Goal: Obtain resource: Download file/media

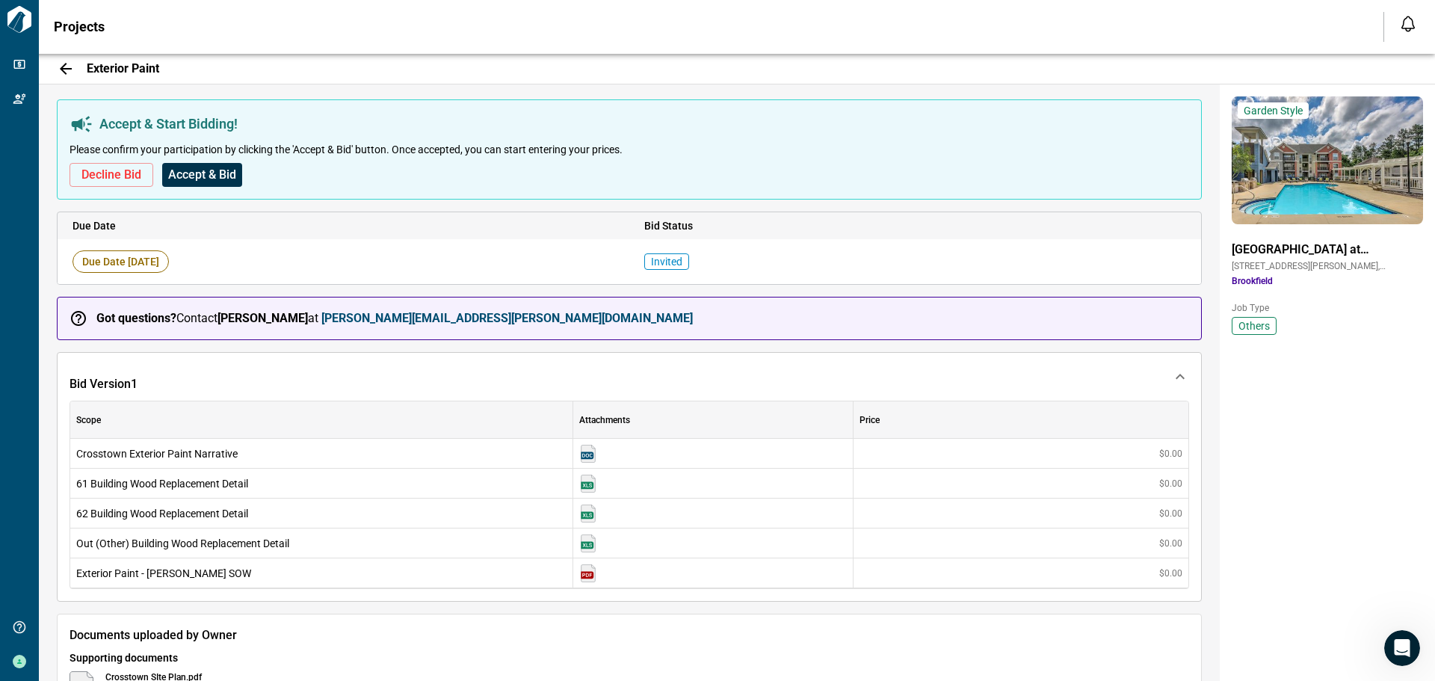
click at [213, 175] on span "Accept & Bid" at bounding box center [202, 174] width 68 height 15
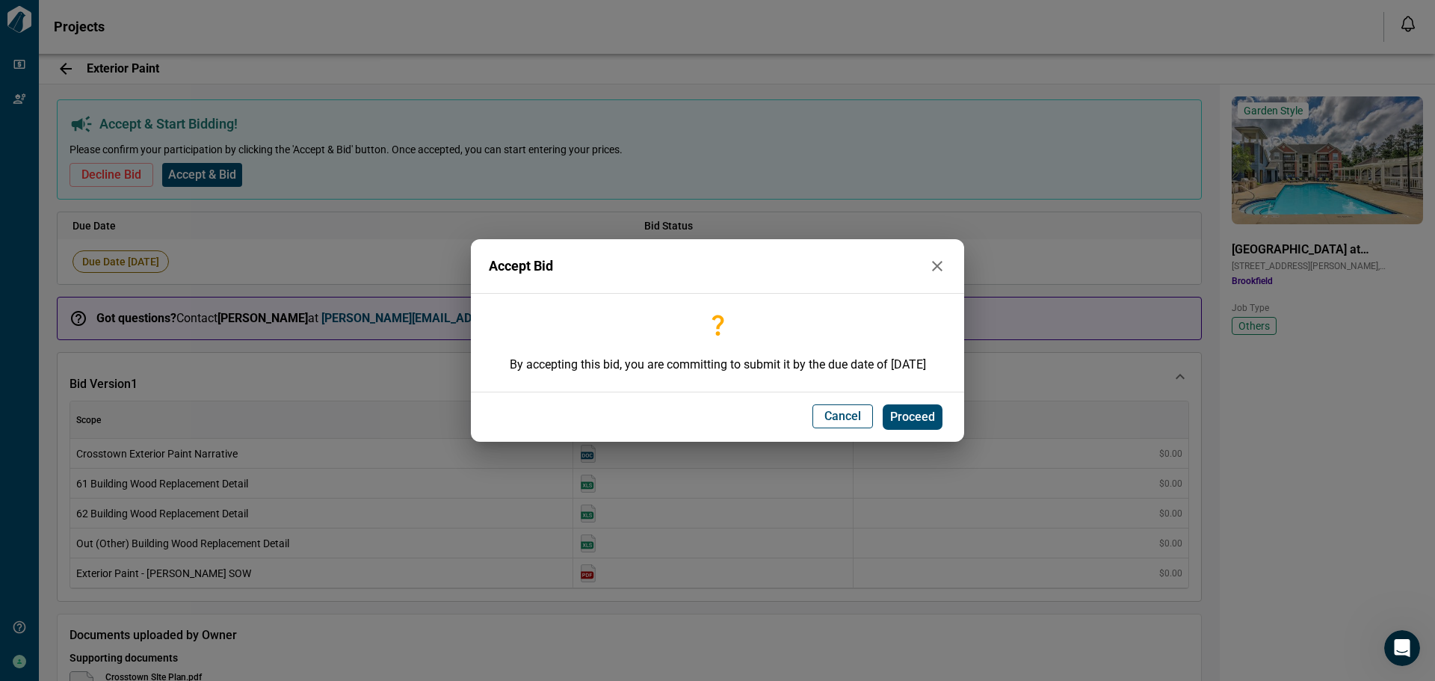
click at [905, 418] on span "Proceed" at bounding box center [912, 416] width 45 height 15
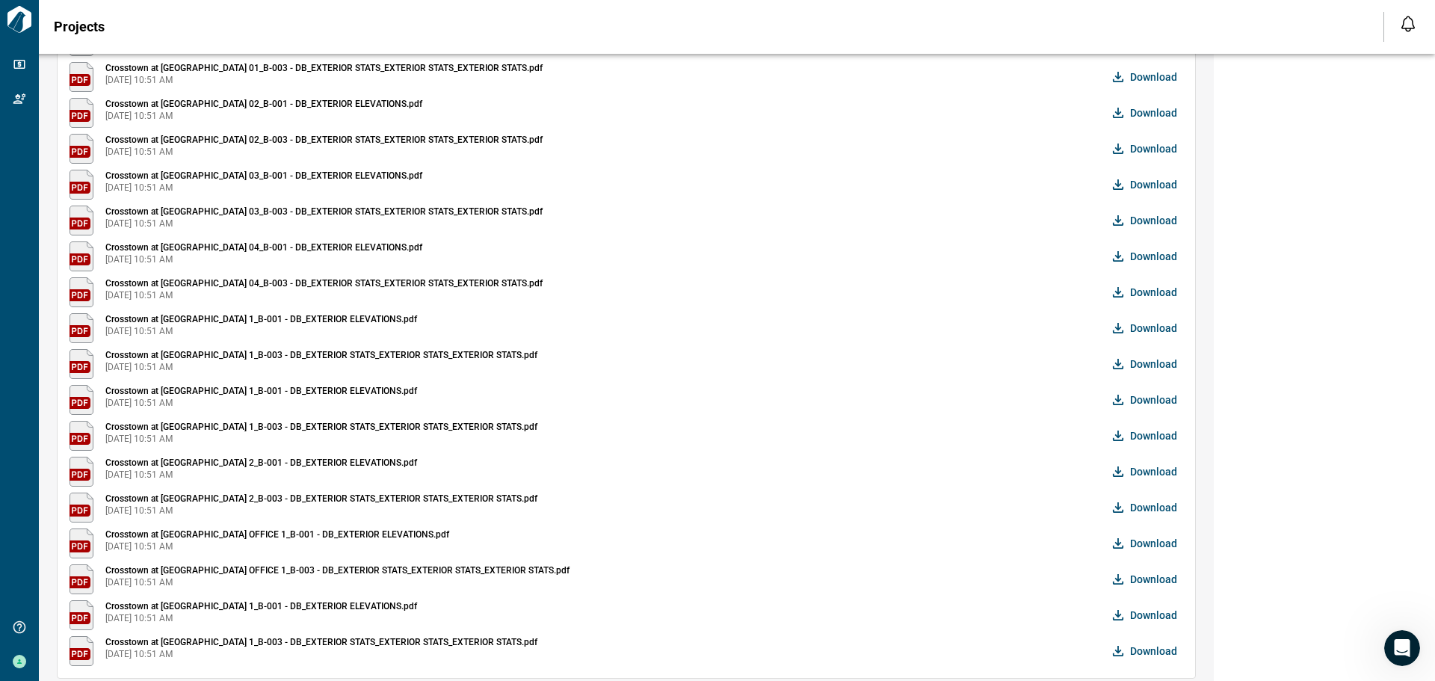
scroll to position [869, 0]
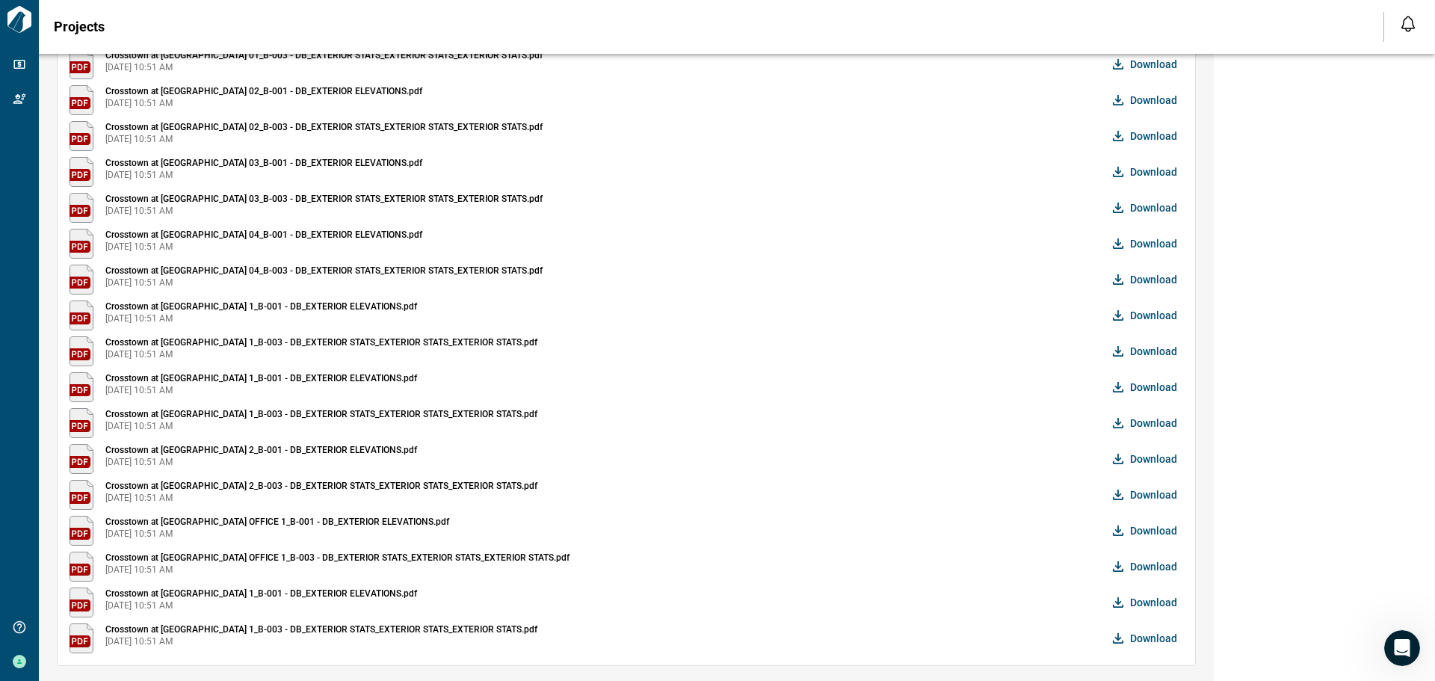
click at [1143, 635] on span "Download" at bounding box center [1153, 638] width 47 height 15
click at [1158, 600] on span "Download" at bounding box center [1153, 602] width 47 height 15
click at [1148, 566] on span "Download" at bounding box center [1153, 566] width 47 height 15
click at [1156, 531] on span "Download" at bounding box center [1153, 530] width 47 height 15
click at [1160, 495] on span "Download" at bounding box center [1153, 494] width 47 height 15
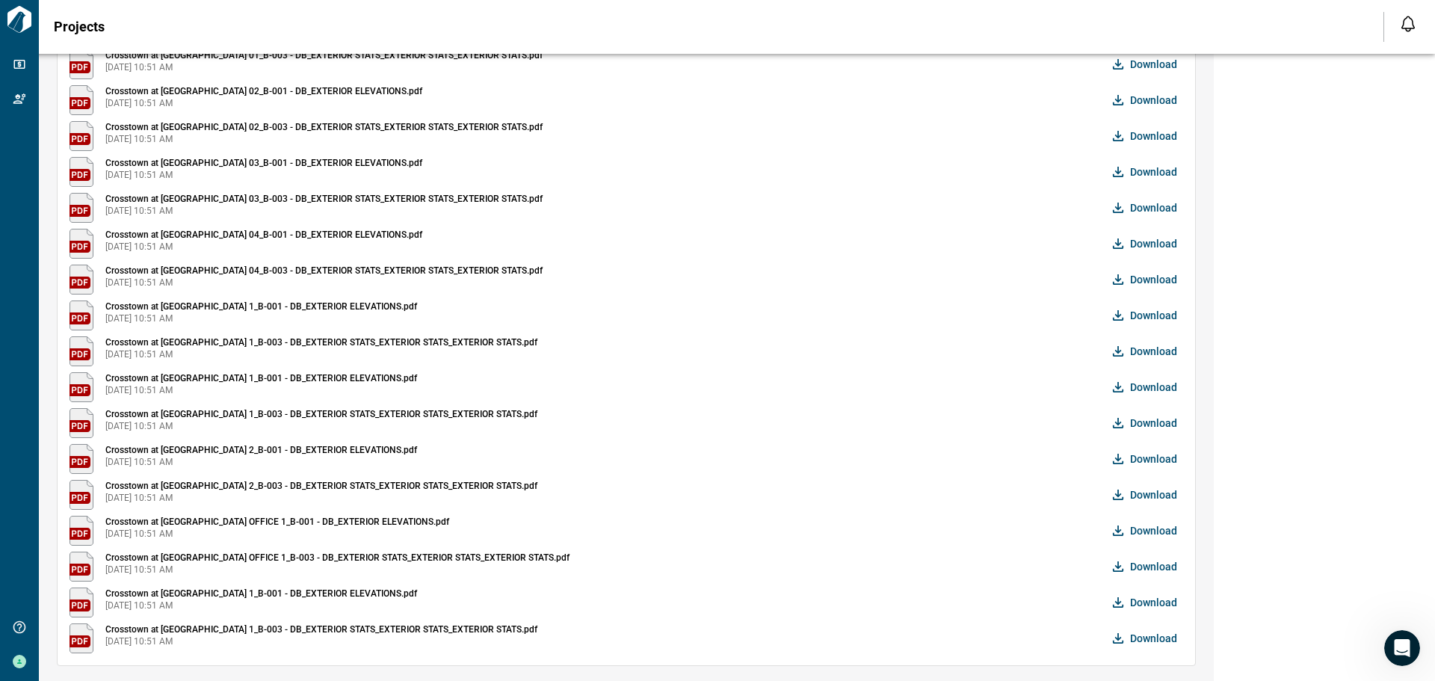
click at [1154, 447] on button "Download" at bounding box center [1146, 459] width 74 height 30
click at [1157, 418] on span "Download" at bounding box center [1153, 422] width 47 height 15
click at [1156, 381] on span "Download" at bounding box center [1153, 387] width 47 height 15
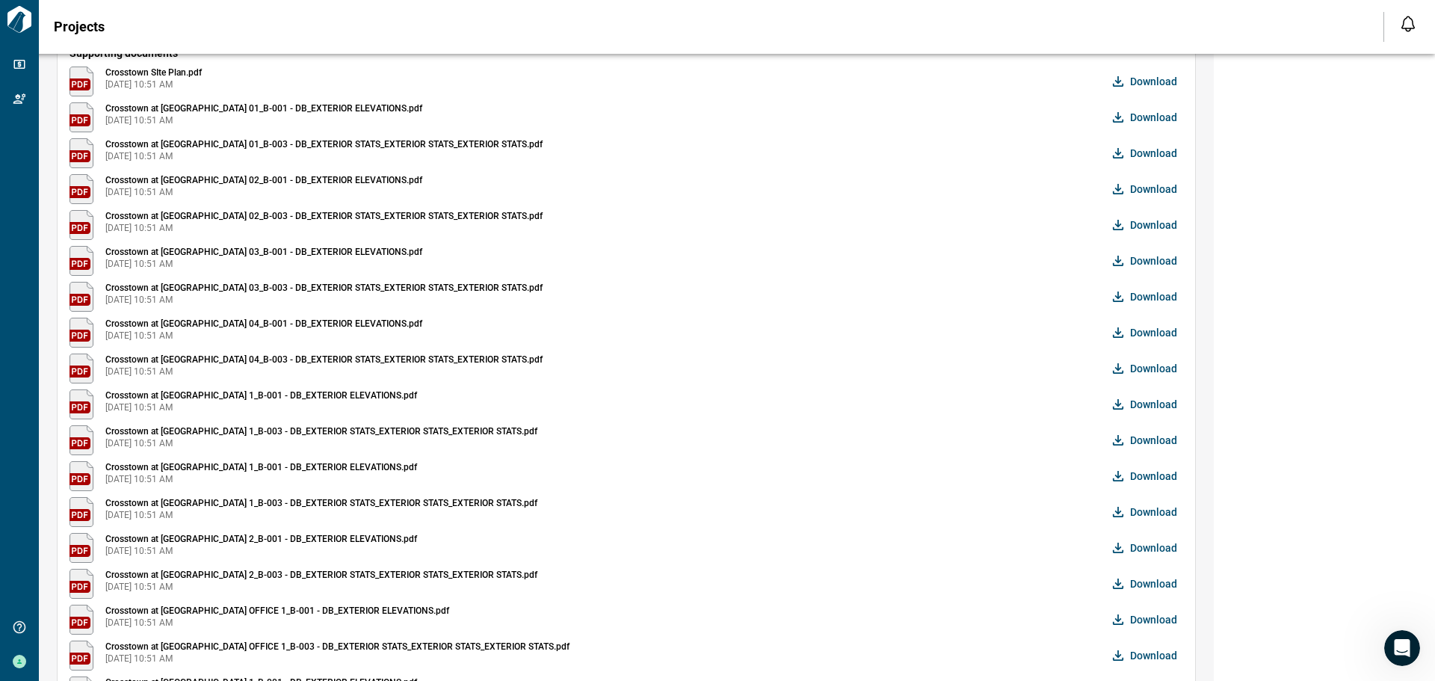
scroll to position [720, 0]
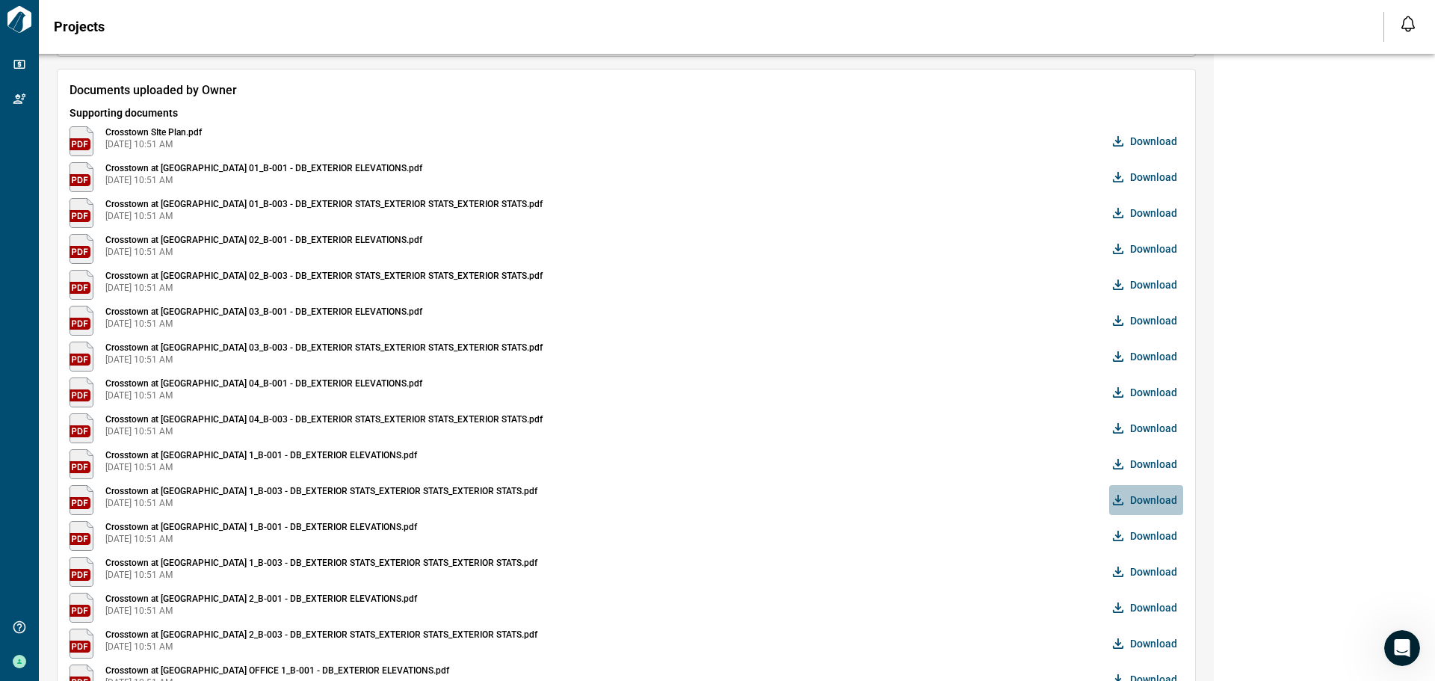
click at [1157, 497] on span "Download" at bounding box center [1153, 499] width 47 height 15
click at [1151, 463] on span "Download" at bounding box center [1153, 464] width 47 height 15
click at [1157, 427] on span "Download" at bounding box center [1153, 428] width 47 height 15
click at [1148, 395] on span "Download" at bounding box center [1153, 392] width 47 height 15
click at [1142, 355] on span "Download" at bounding box center [1153, 356] width 47 height 15
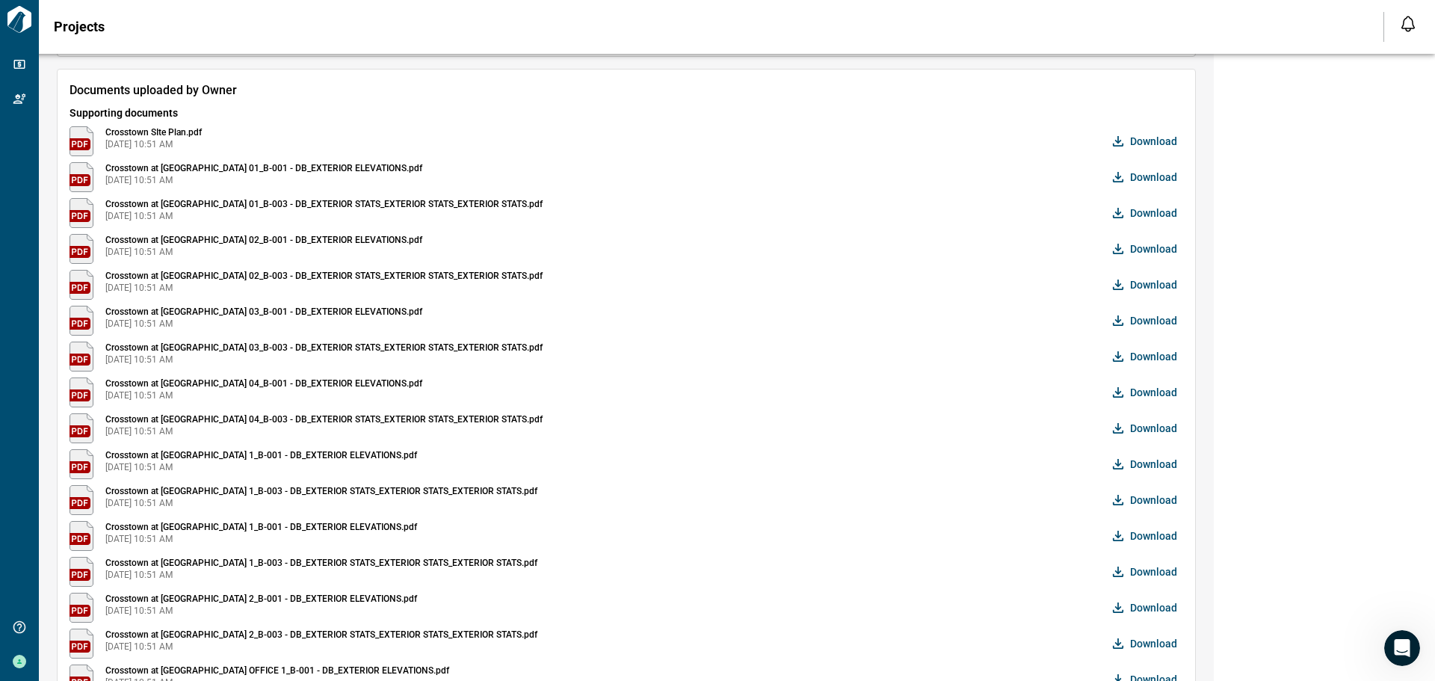
click at [1161, 320] on span "Download" at bounding box center [1153, 320] width 47 height 15
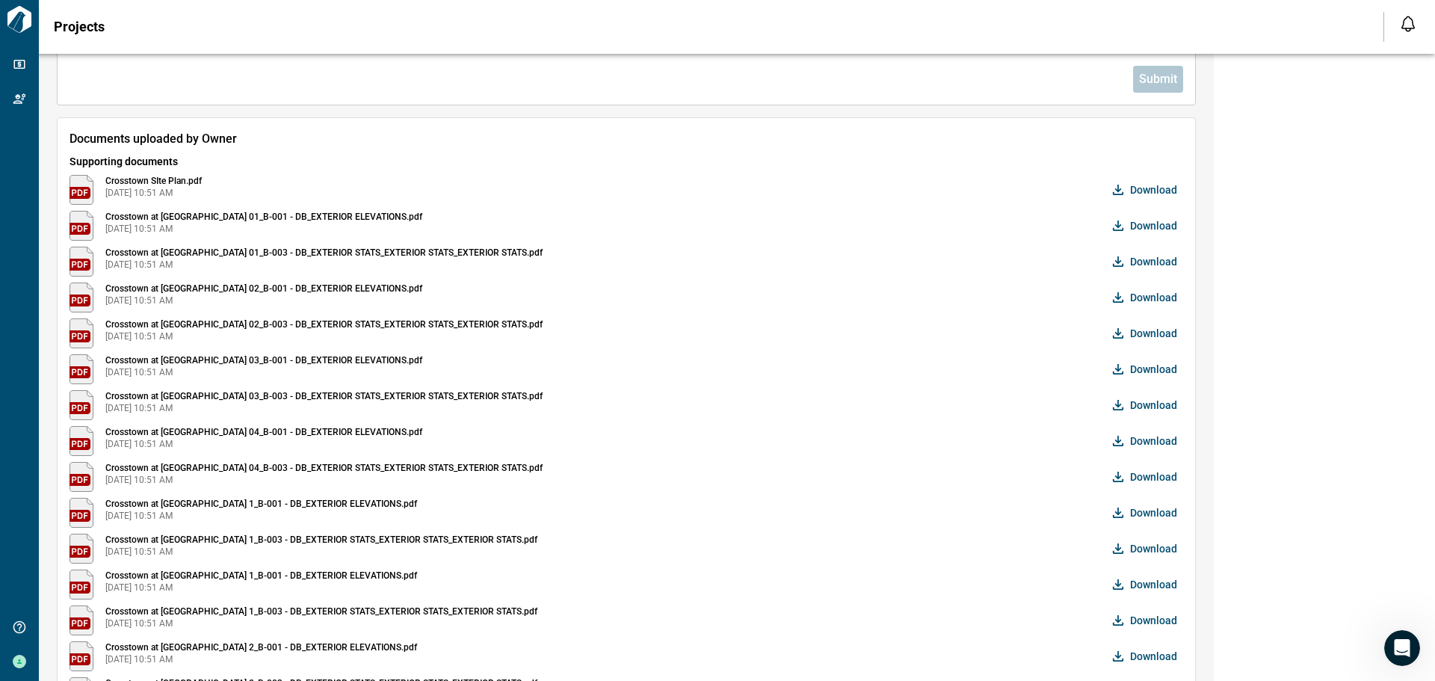
scroll to position [645, 0]
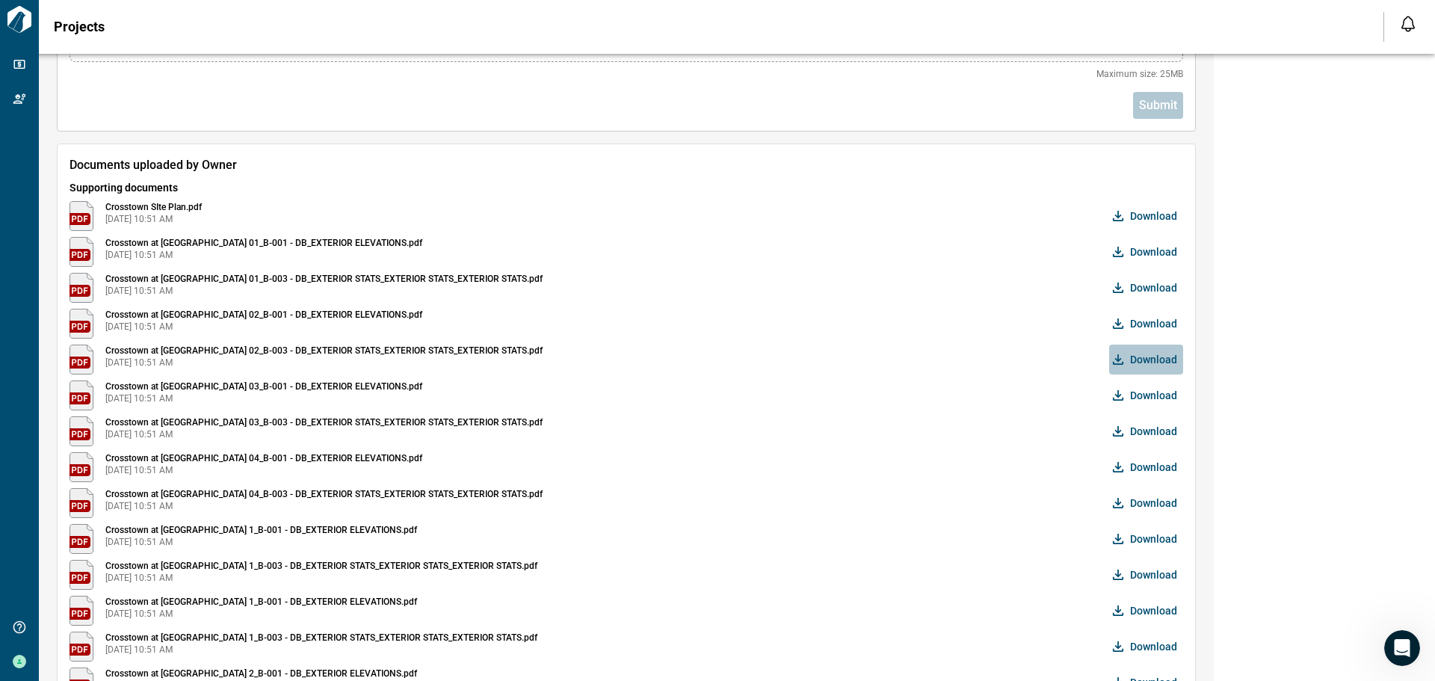
click at [1145, 358] on span "Download" at bounding box center [1153, 359] width 47 height 15
click at [1162, 322] on span "Download" at bounding box center [1153, 323] width 47 height 15
click at [1176, 288] on span "Download" at bounding box center [1153, 287] width 47 height 15
click at [1156, 253] on span "Download" at bounding box center [1153, 251] width 47 height 15
drag, startPoint x: 1346, startPoint y: 405, endPoint x: 1344, endPoint y: 395, distance: 9.8
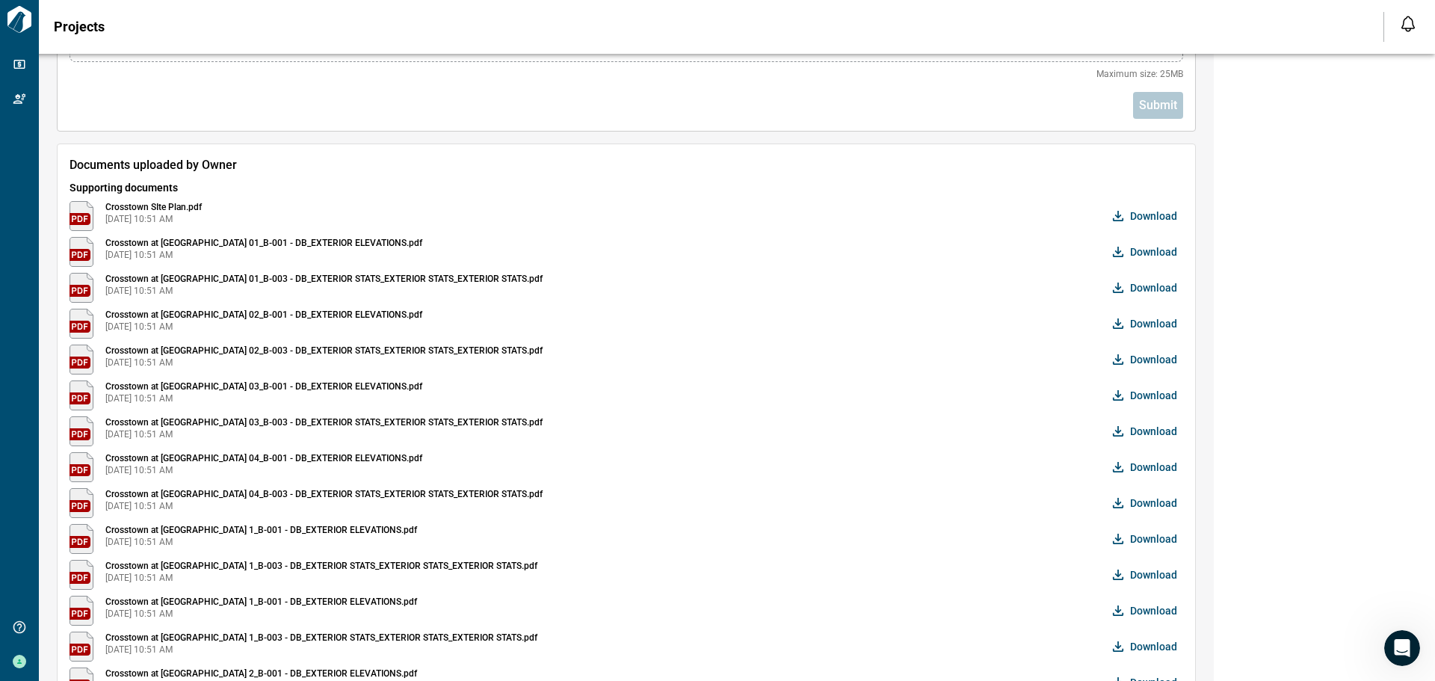
click at [1343, 398] on div "Garden Style Crosstown at [GEOGRAPHIC_DATA] [STREET_ADDRESS][PERSON_NAME] [GEOG…" at bounding box center [1323, 172] width 221 height 1465
click at [1144, 220] on span "Download" at bounding box center [1153, 215] width 47 height 15
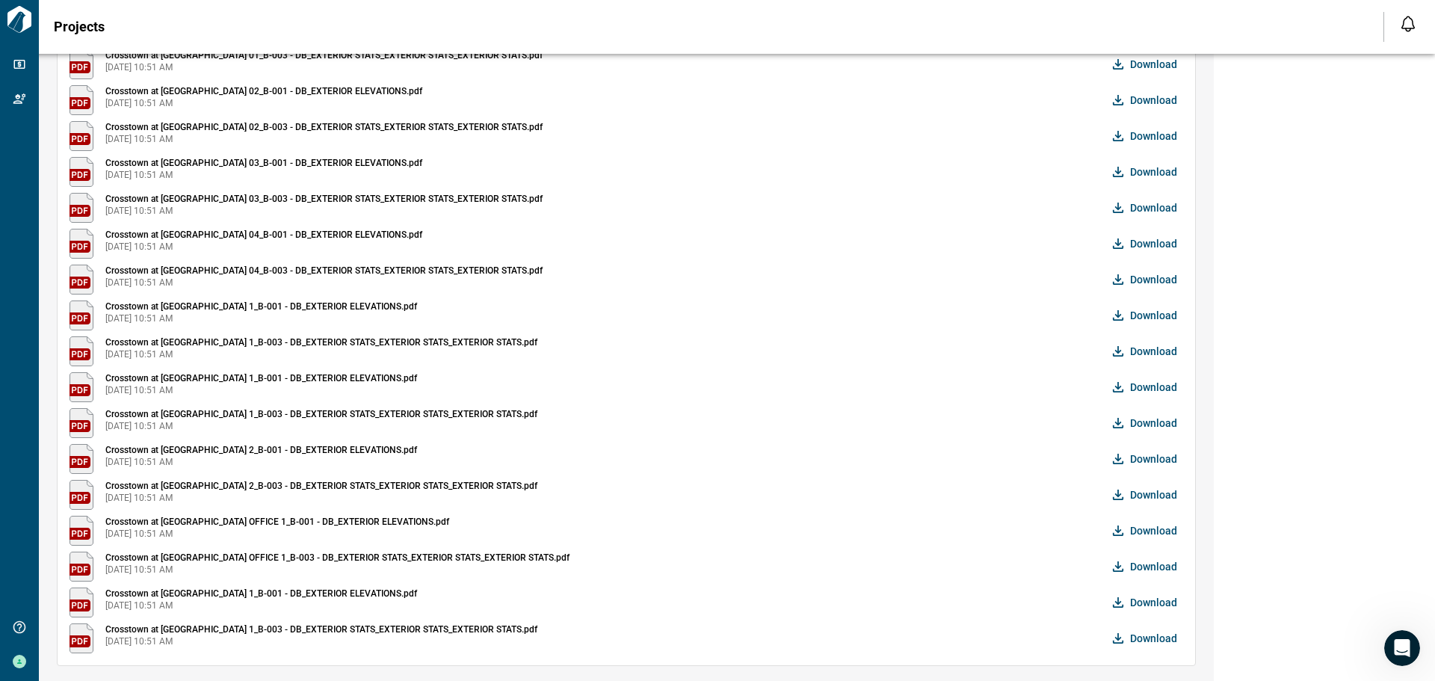
scroll to position [122, 0]
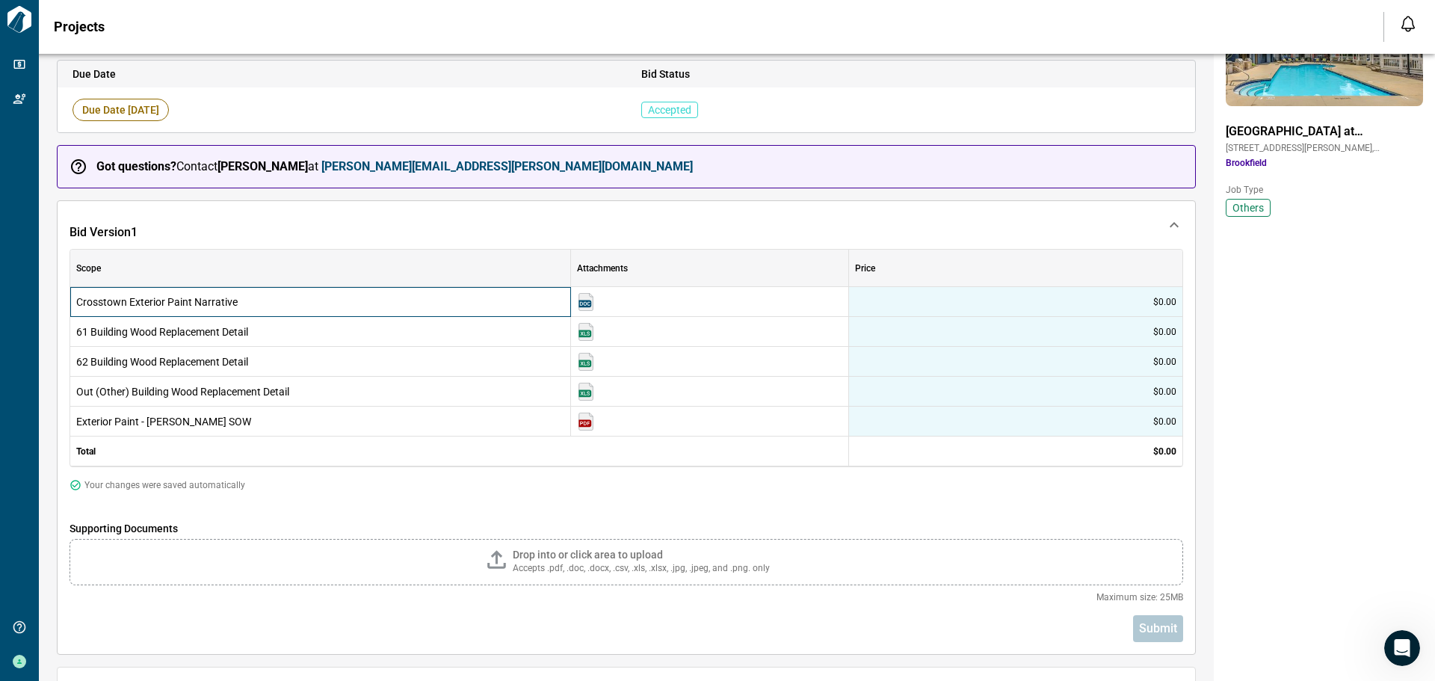
click at [187, 301] on span "Crosstown Exterior Paint Narrative" at bounding box center [320, 301] width 488 height 15
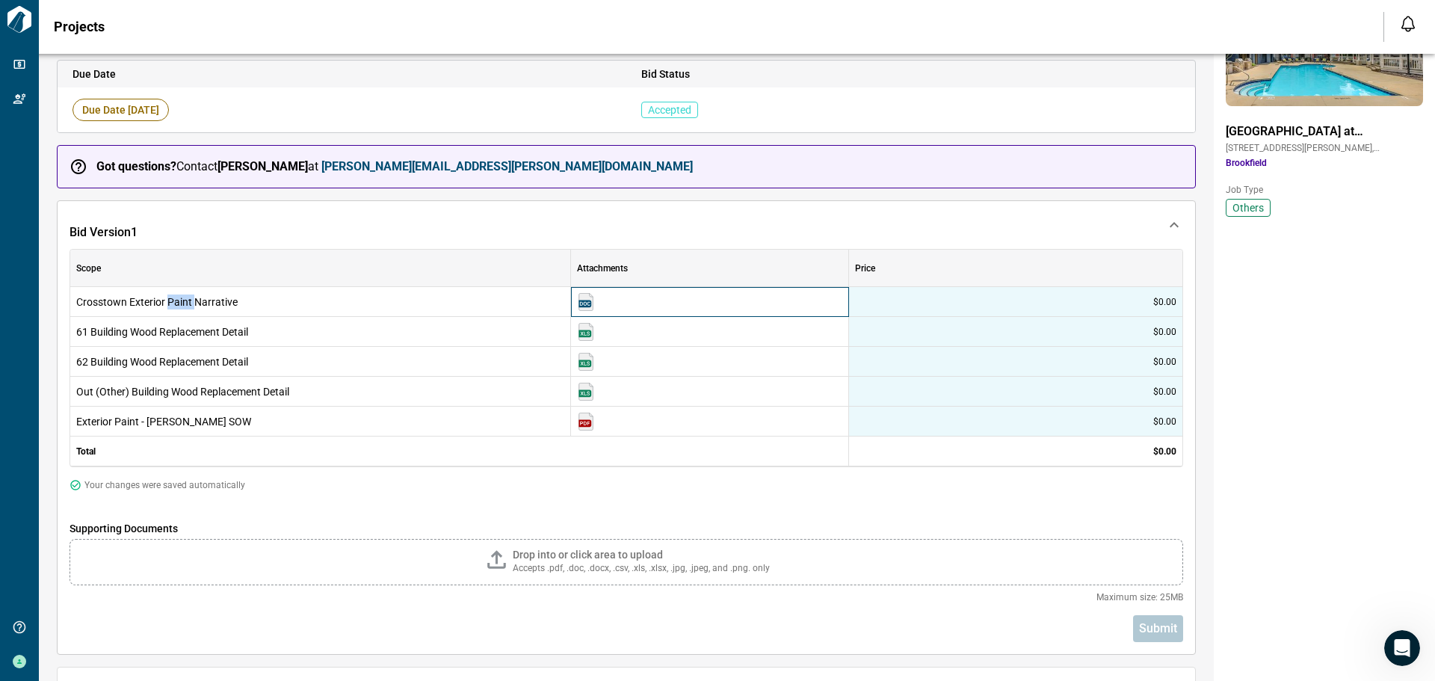
click at [586, 302] on img at bounding box center [586, 302] width 18 height 18
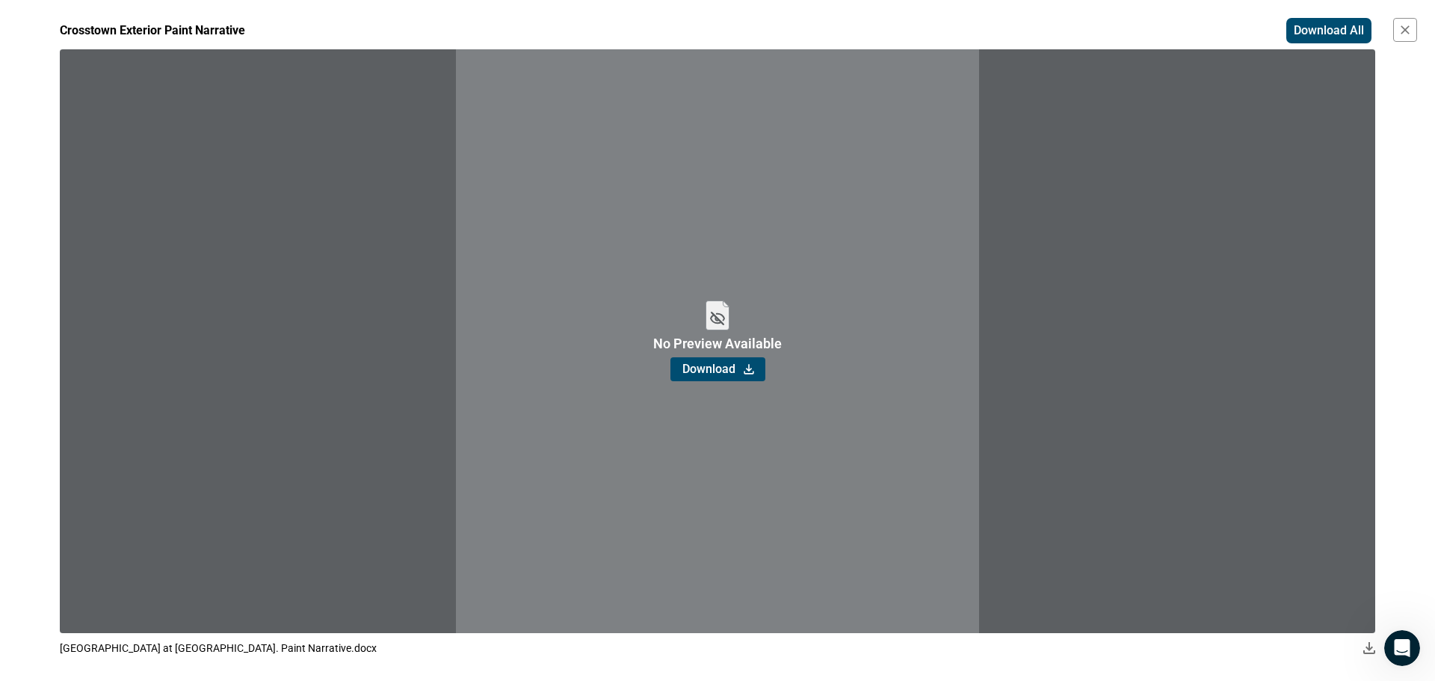
click at [735, 363] on button "Download" at bounding box center [717, 369] width 95 height 24
click at [1404, 26] on icon "button" at bounding box center [1404, 29] width 15 height 15
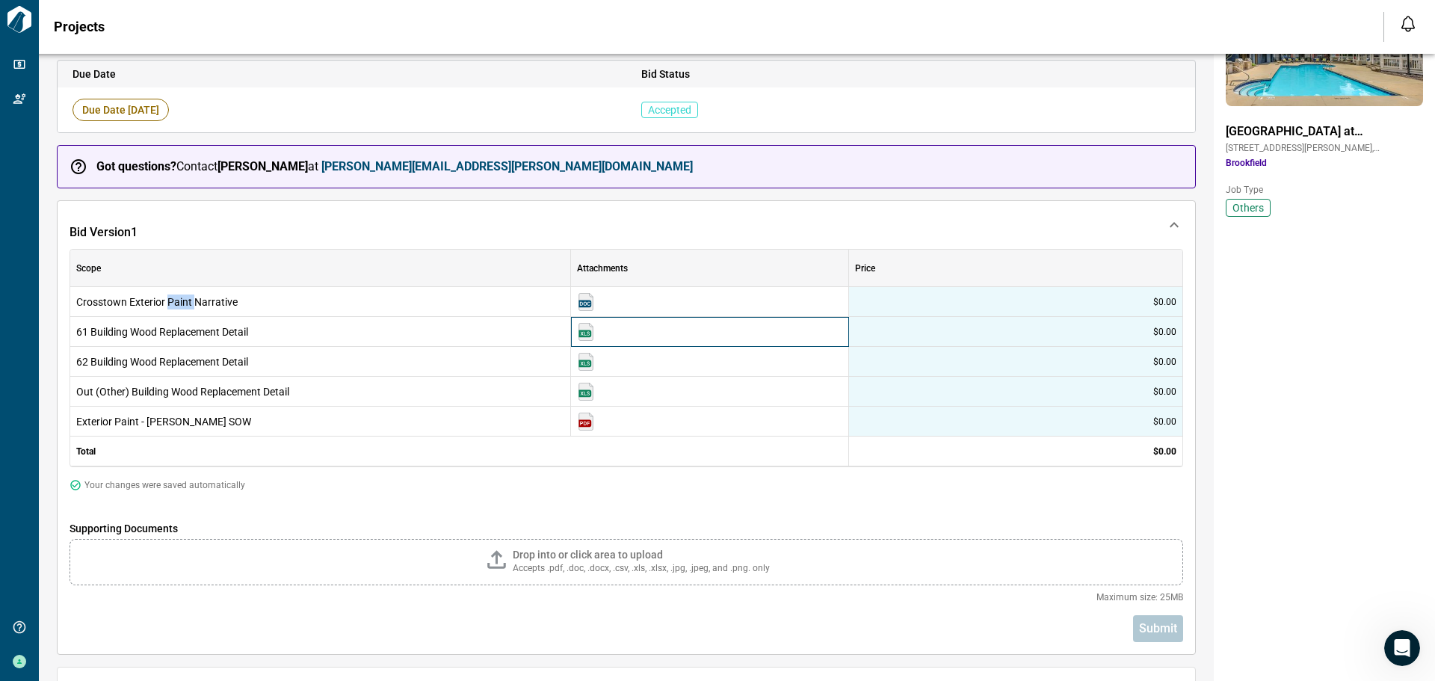
click at [590, 334] on img at bounding box center [586, 332] width 18 height 18
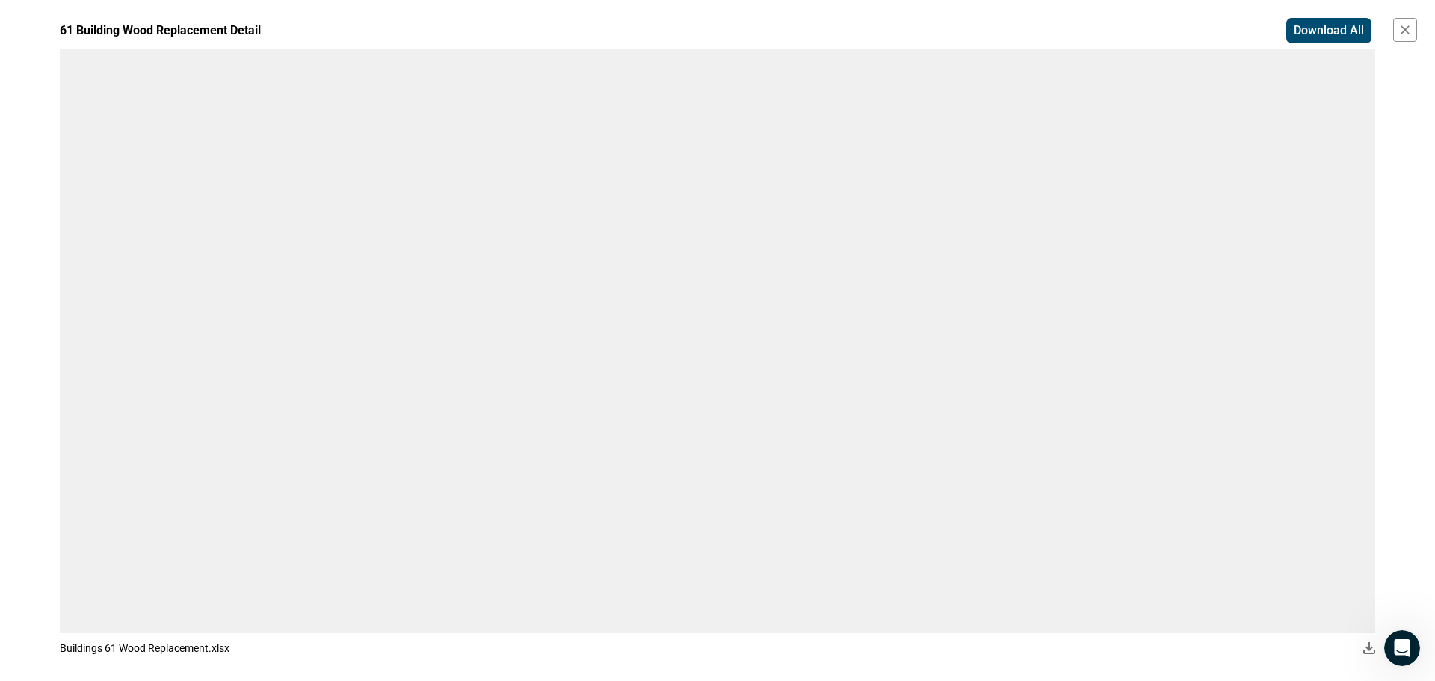
click at [1339, 35] on span "Download All" at bounding box center [1328, 30] width 70 height 15
click at [1408, 35] on icon "button" at bounding box center [1404, 29] width 15 height 15
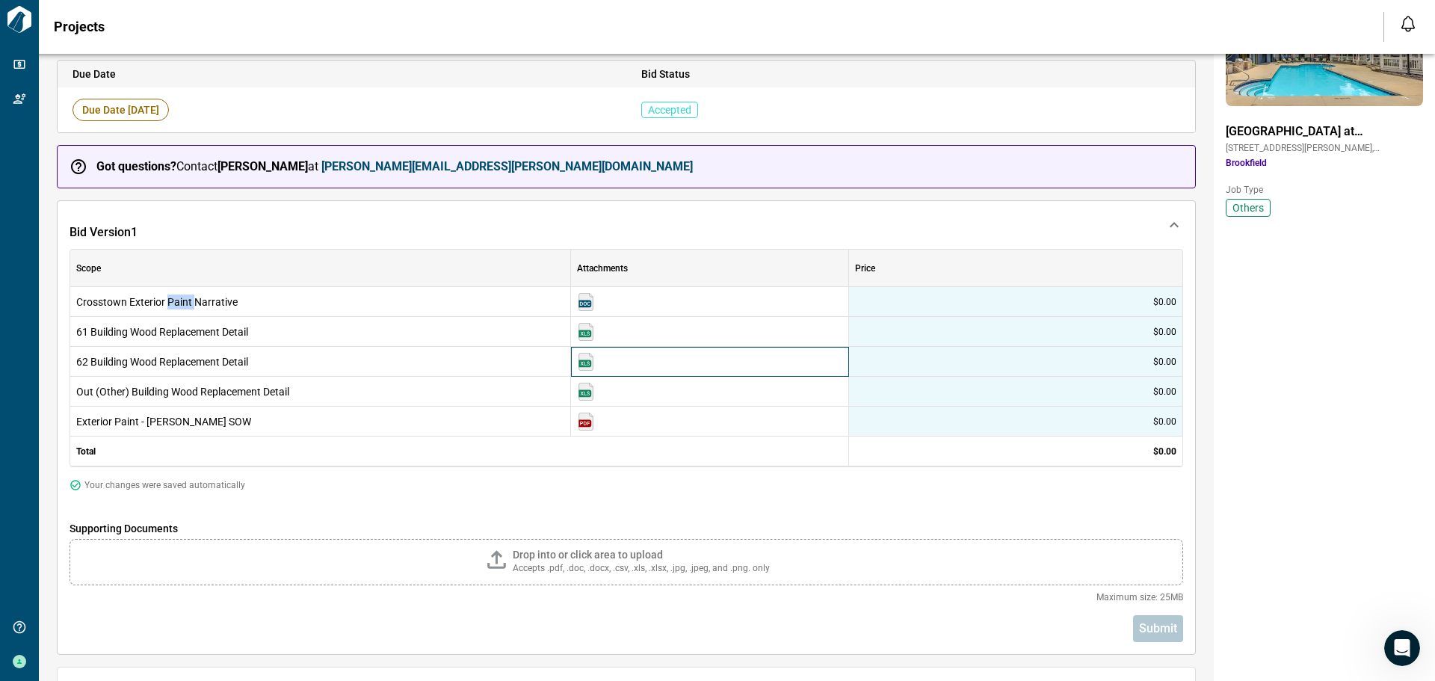
click at [583, 365] on img at bounding box center [586, 362] width 18 height 18
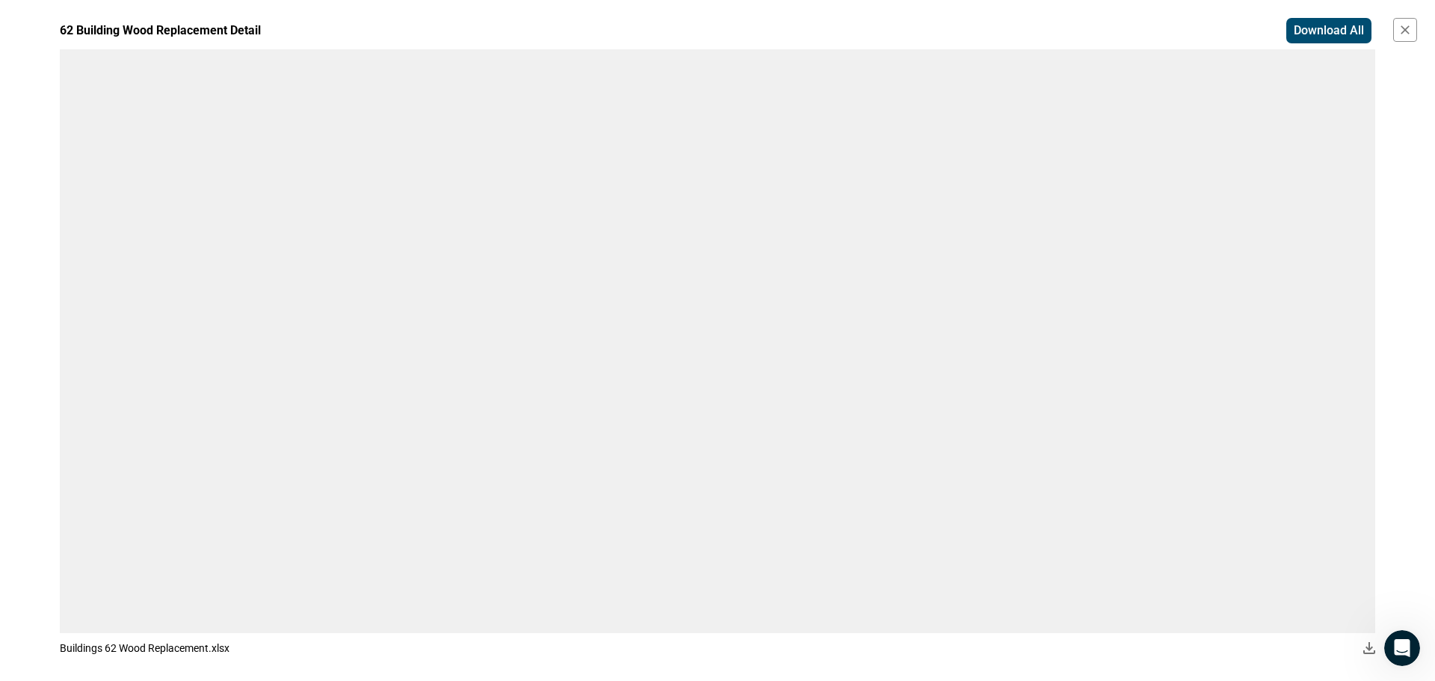
click at [1342, 31] on span "Download All" at bounding box center [1328, 30] width 70 height 15
click at [1408, 36] on icon "button" at bounding box center [1404, 29] width 15 height 15
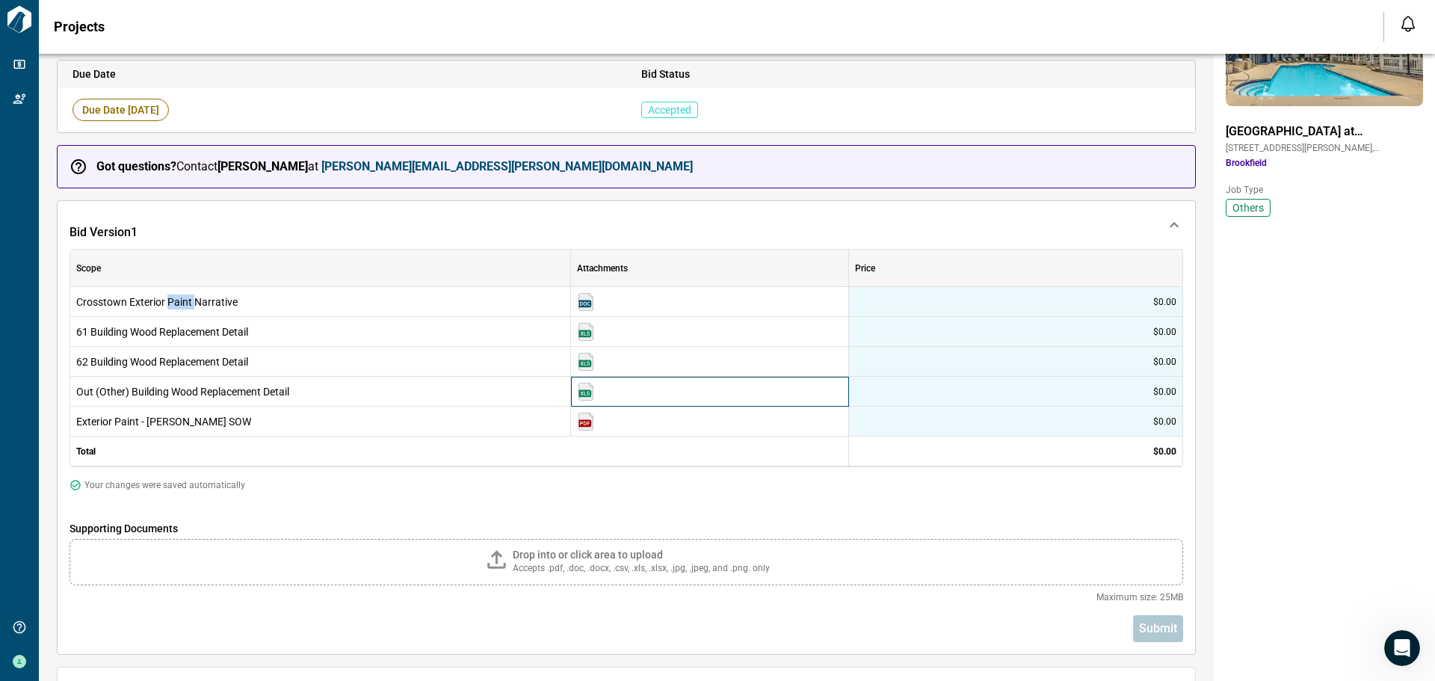
click at [588, 395] on img at bounding box center [586, 392] width 18 height 18
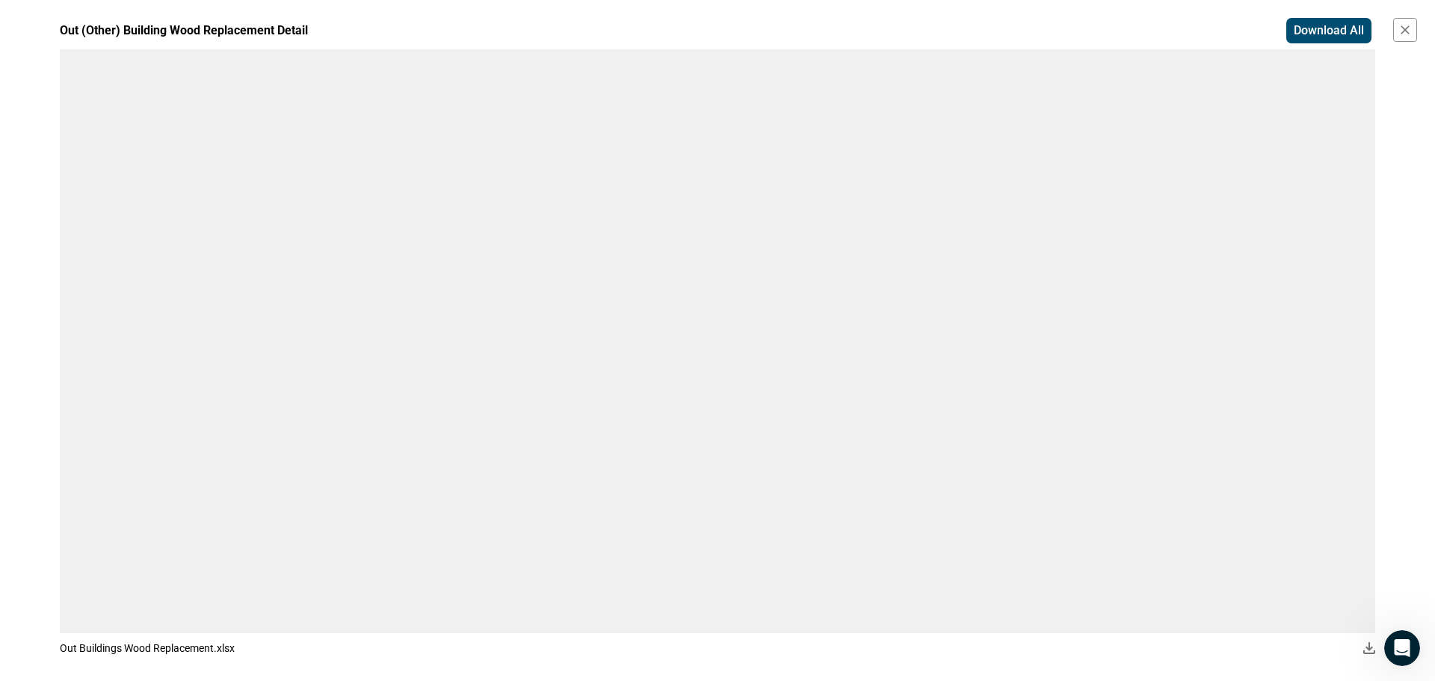
click at [1342, 30] on span "Download All" at bounding box center [1328, 30] width 70 height 15
click at [1405, 31] on icon "button" at bounding box center [1404, 29] width 9 height 9
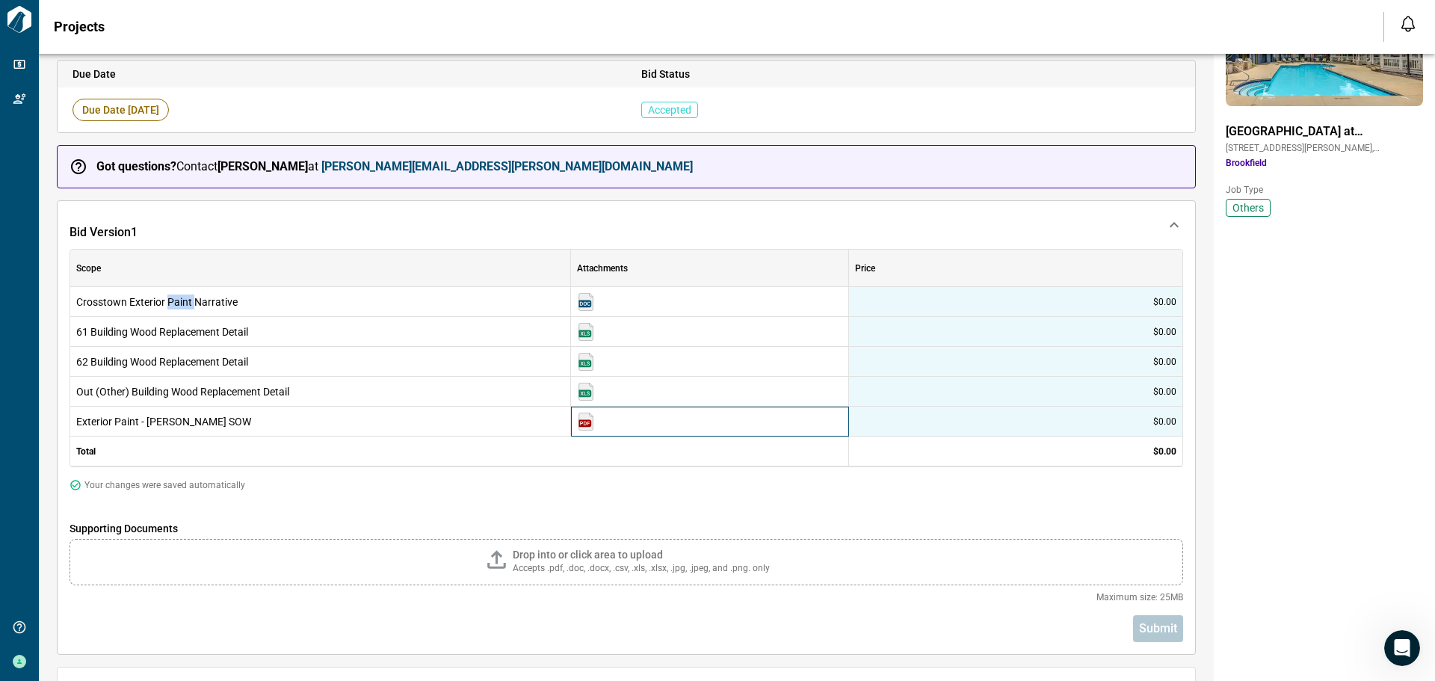
click at [584, 418] on img at bounding box center [586, 421] width 18 height 18
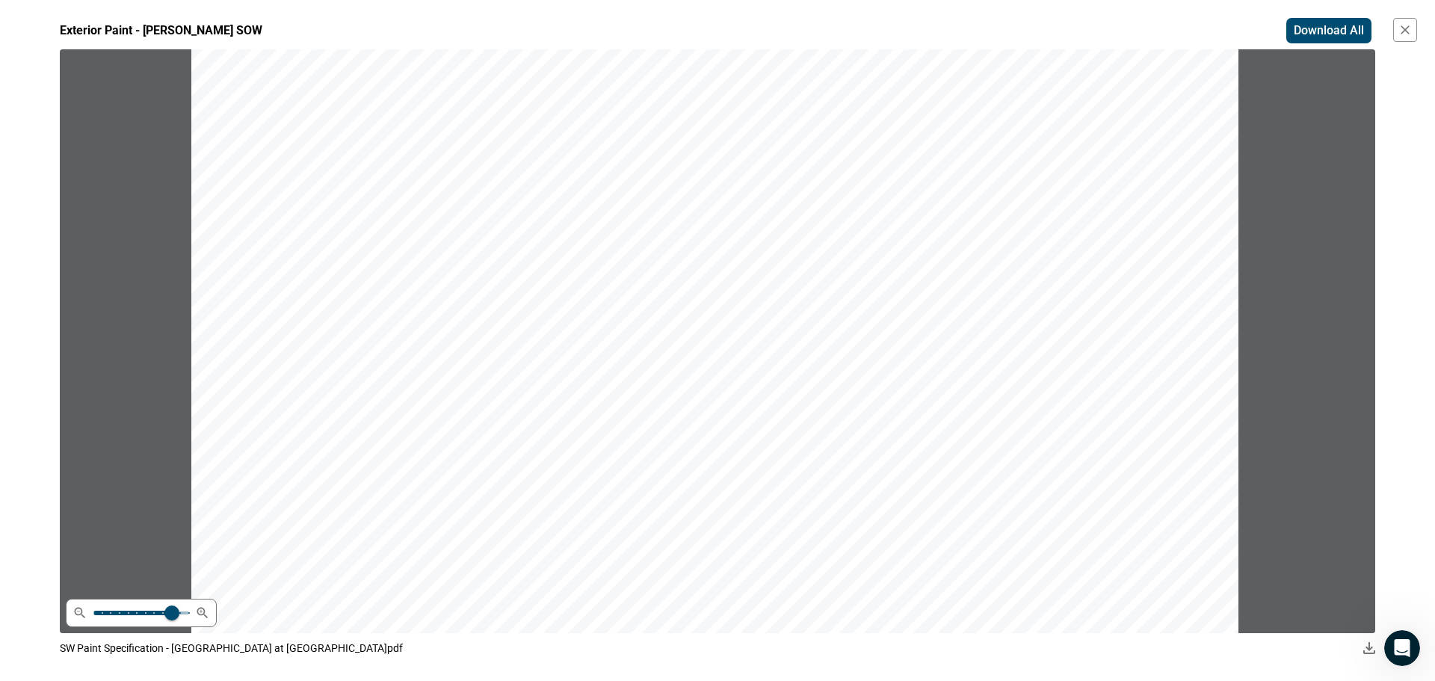
scroll to position [822, 0]
click at [1332, 29] on span "Download All" at bounding box center [1328, 30] width 70 height 15
click at [1408, 28] on icon "button" at bounding box center [1404, 29] width 15 height 15
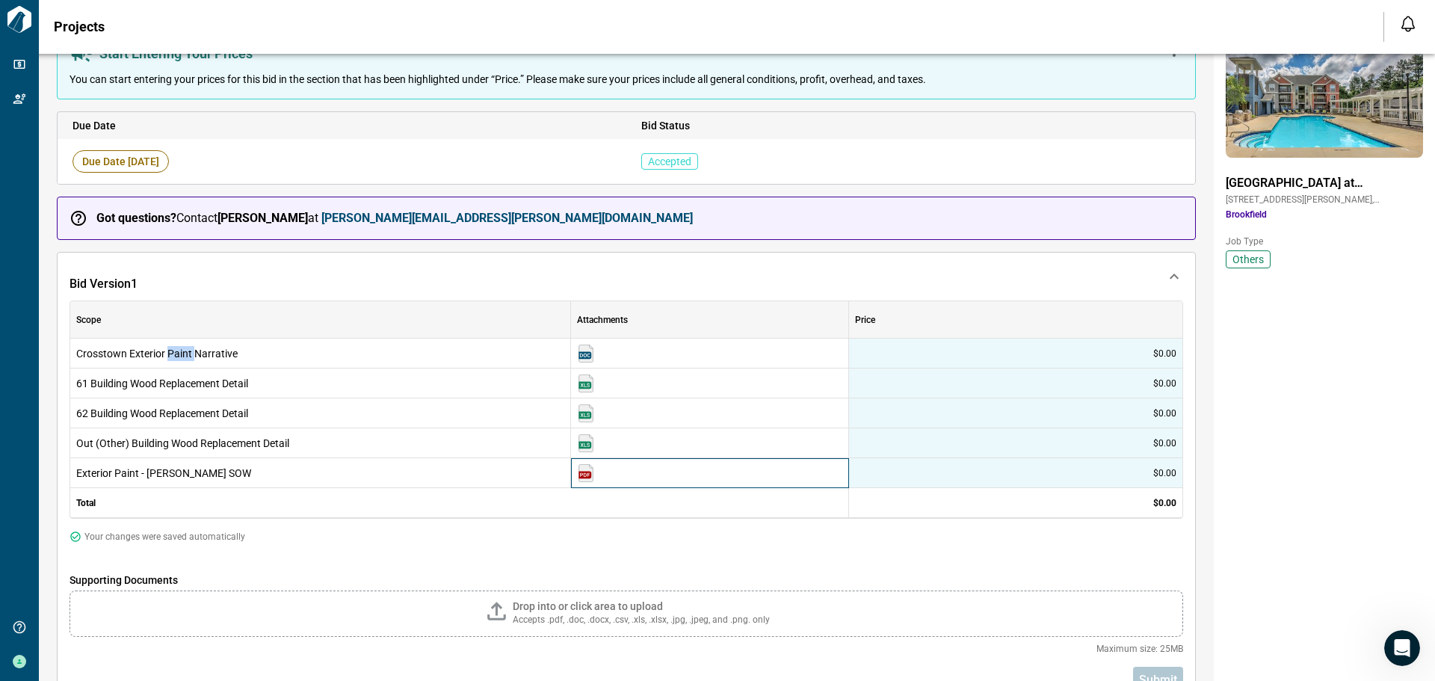
scroll to position [0, 0]
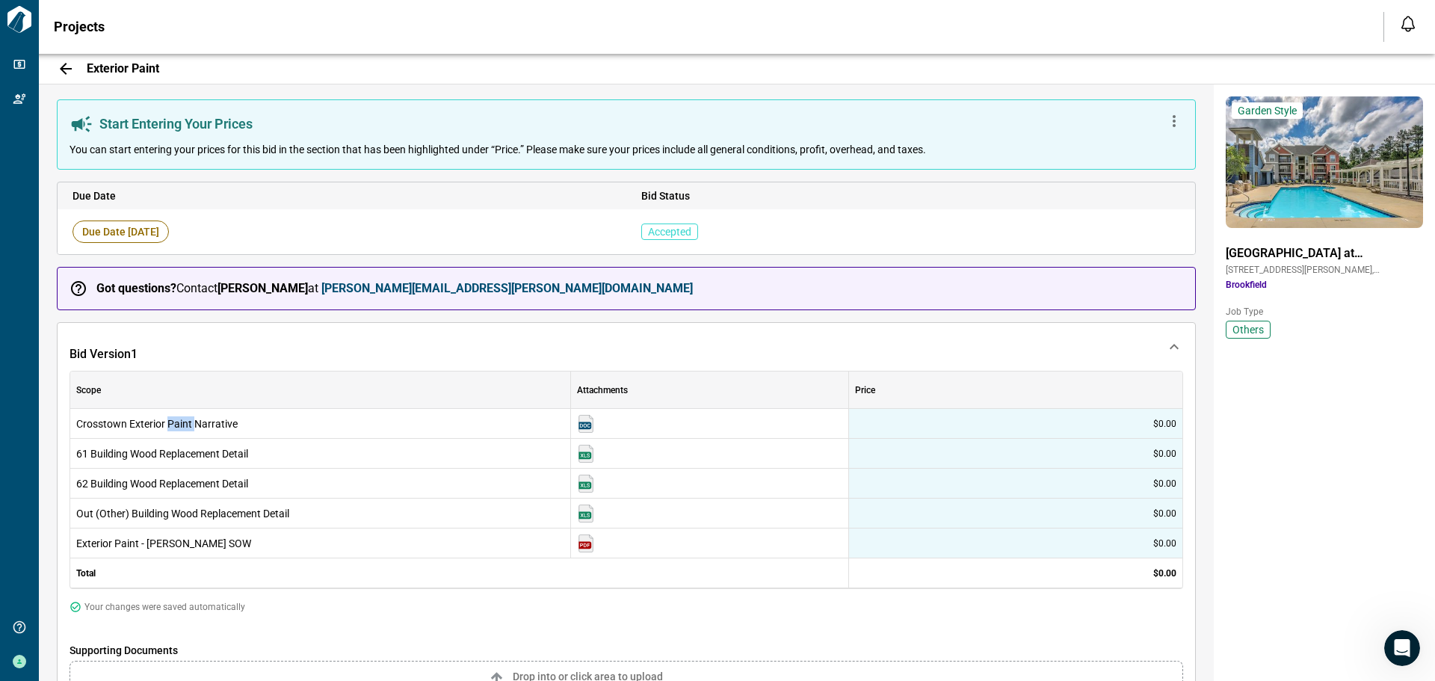
click at [68, 67] on icon at bounding box center [66, 69] width 18 height 18
click at [67, 68] on icon at bounding box center [66, 69] width 12 height 12
